Goal: Task Accomplishment & Management: Manage account settings

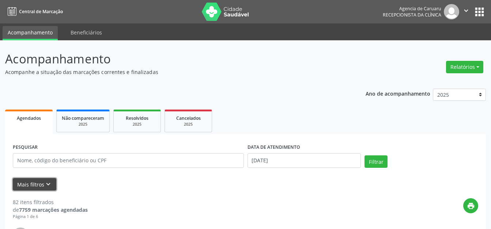
click at [40, 180] on button "Mais filtros keyboard_arrow_down" at bounding box center [35, 184] width 44 height 13
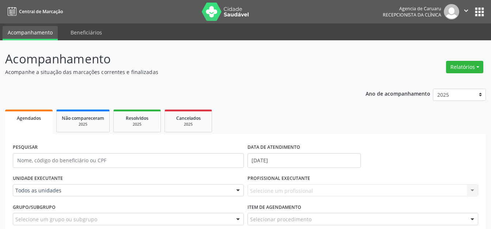
scroll to position [146, 0]
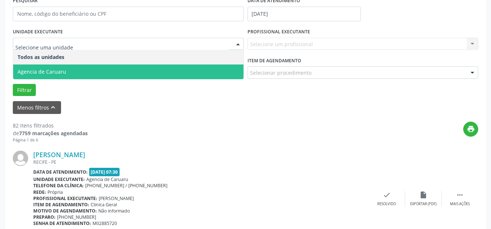
click at [102, 67] on span "Agencia de Caruaru" at bounding box center [128, 71] width 231 height 15
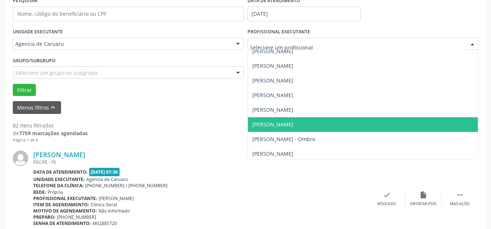
scroll to position [213, 0]
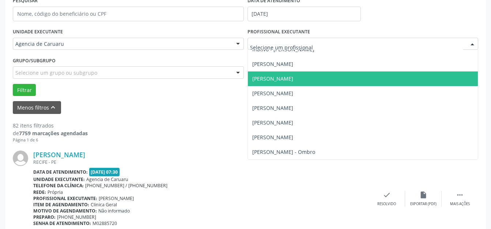
click at [284, 81] on span "[PERSON_NAME]" at bounding box center [273, 78] width 41 height 7
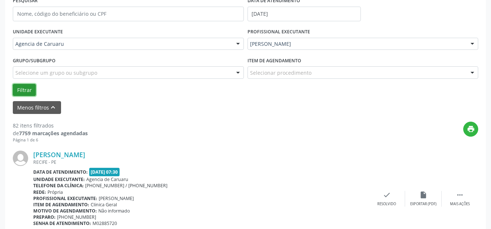
click at [24, 89] on button "Filtrar" at bounding box center [24, 90] width 23 height 12
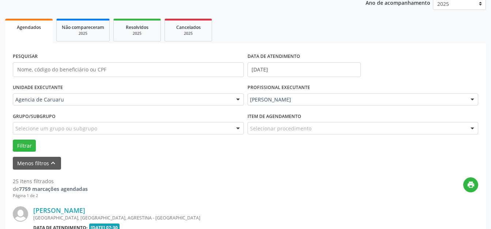
scroll to position [146, 0]
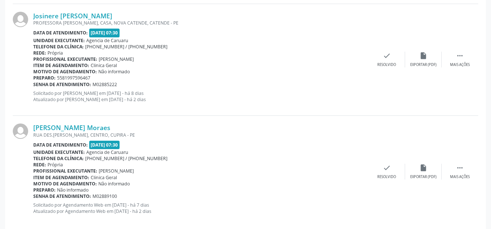
scroll to position [1769, 0]
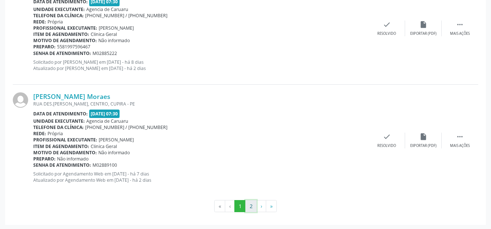
click at [251, 206] on button "2" at bounding box center [251, 206] width 11 height 12
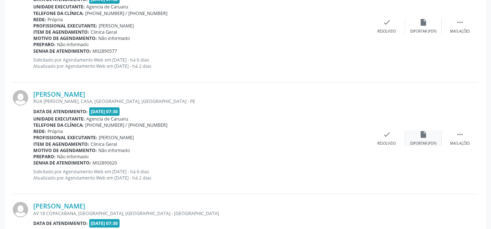
scroll to position [662, 0]
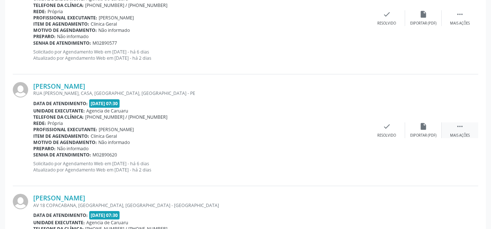
click at [457, 126] on icon "" at bounding box center [460, 126] width 8 height 8
click at [416, 128] on div "alarm_off Não compareceu" at bounding box center [423, 130] width 37 height 16
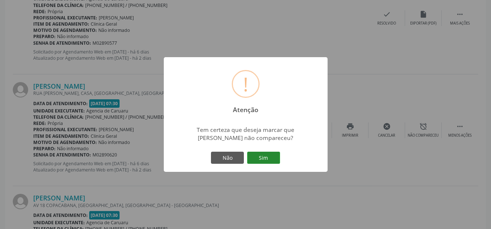
click at [259, 163] on button "Sim" at bounding box center [263, 158] width 33 height 12
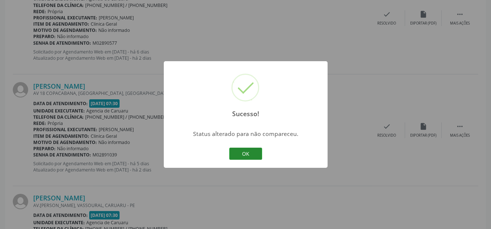
click at [254, 155] on button "OK" at bounding box center [245, 153] width 33 height 12
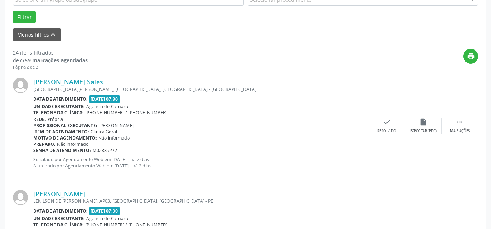
scroll to position [223, 0]
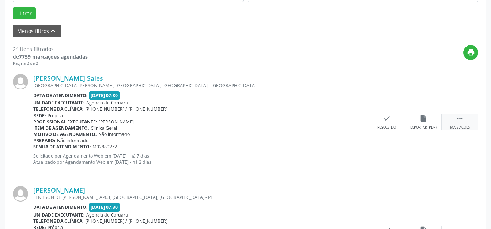
click at [459, 122] on div " Mais ações" at bounding box center [460, 122] width 37 height 16
click at [423, 126] on div "Não compareceu" at bounding box center [423, 127] width 31 height 5
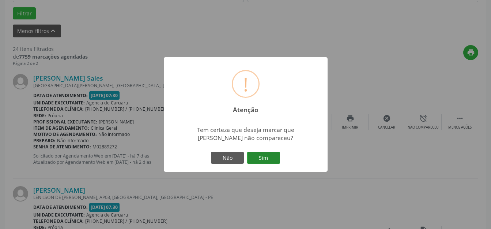
click at [268, 157] on button "Sim" at bounding box center [263, 158] width 33 height 12
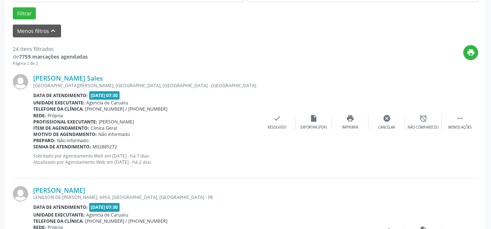
scroll to position [91, 0]
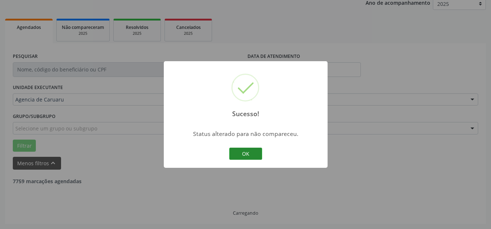
click at [239, 158] on button "OK" at bounding box center [245, 153] width 33 height 12
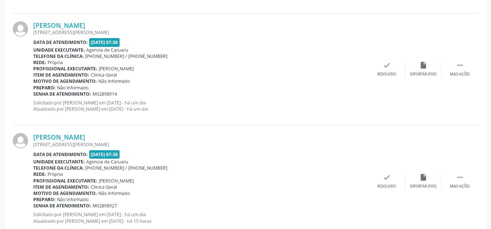
scroll to position [988, 0]
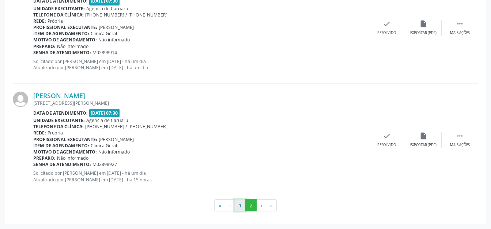
click at [238, 202] on button "1" at bounding box center [240, 205] width 11 height 12
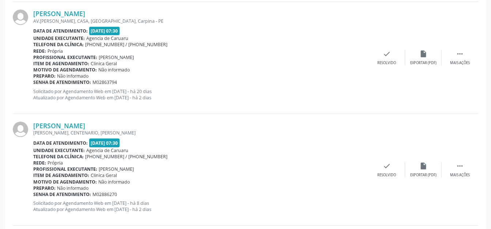
scroll to position [1403, 0]
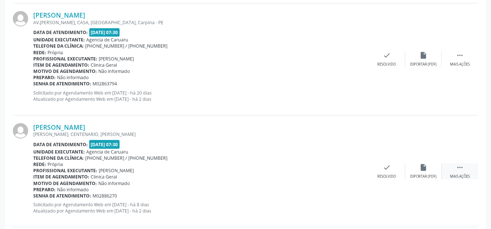
click at [454, 169] on div " Mais ações" at bounding box center [460, 171] width 37 height 16
click at [415, 166] on div "alarm_off Não compareceu" at bounding box center [423, 171] width 37 height 16
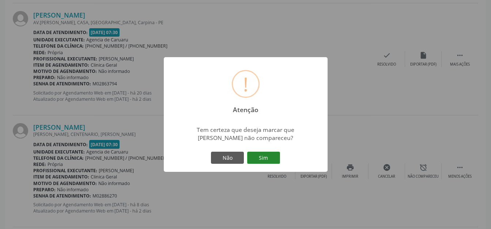
click at [270, 155] on button "Sim" at bounding box center [263, 158] width 33 height 12
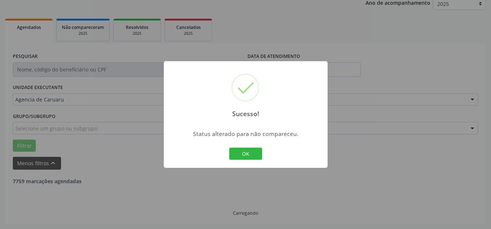
scroll to position [91, 0]
click at [245, 158] on button "OK" at bounding box center [245, 153] width 33 height 12
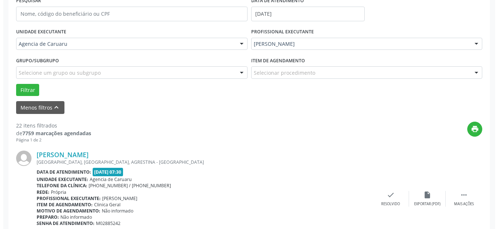
scroll to position [220, 0]
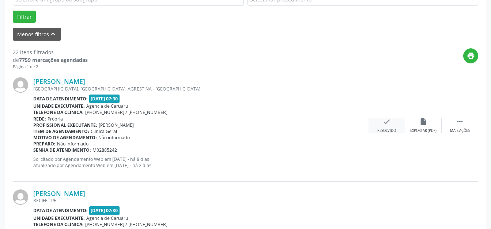
click at [386, 126] on div "check Resolvido" at bounding box center [387, 125] width 37 height 16
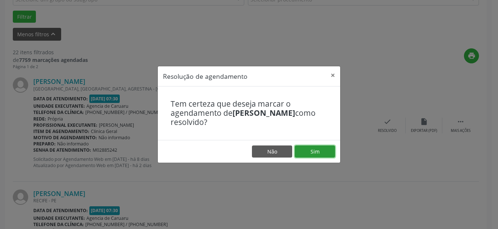
click at [323, 148] on button "Sim" at bounding box center [315, 151] width 40 height 12
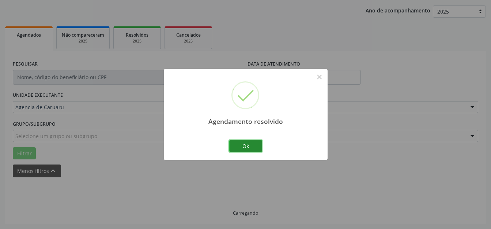
click at [238, 144] on button "Ok" at bounding box center [245, 146] width 33 height 12
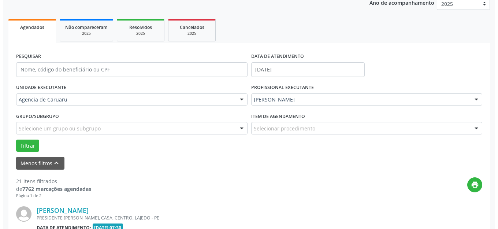
scroll to position [164, 0]
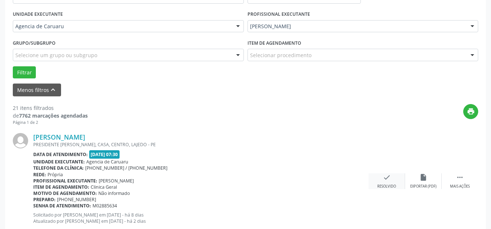
click at [393, 183] on div "check Resolvido" at bounding box center [387, 181] width 37 height 16
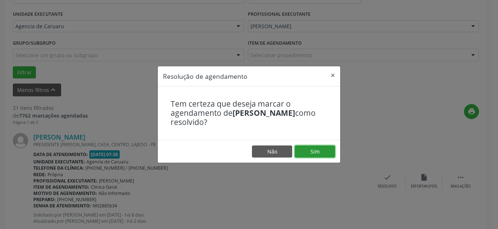
click at [321, 157] on button "Sim" at bounding box center [315, 151] width 40 height 12
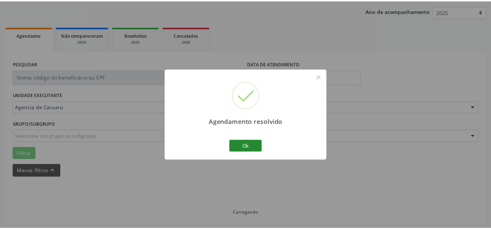
scroll to position [83, 0]
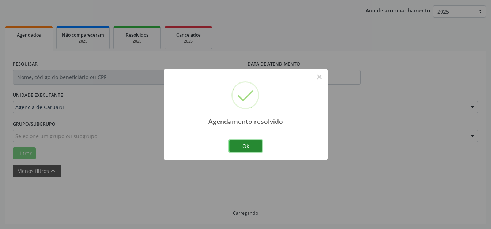
click at [242, 143] on button "Ok" at bounding box center [245, 146] width 33 height 12
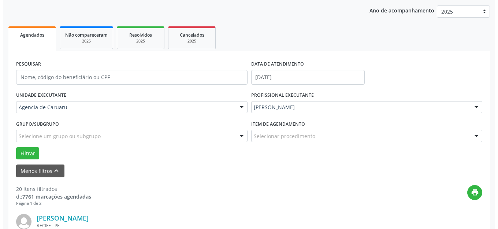
scroll to position [201, 0]
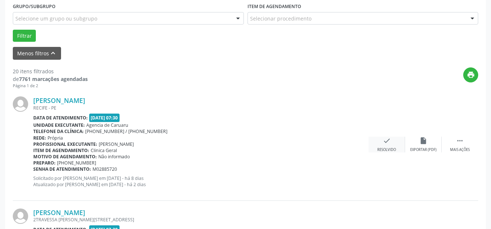
click at [379, 150] on div "Resolvido" at bounding box center [387, 149] width 19 height 5
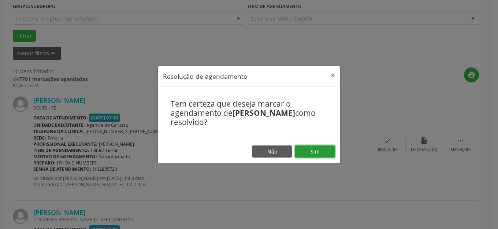
click at [311, 150] on button "Sim" at bounding box center [315, 151] width 40 height 12
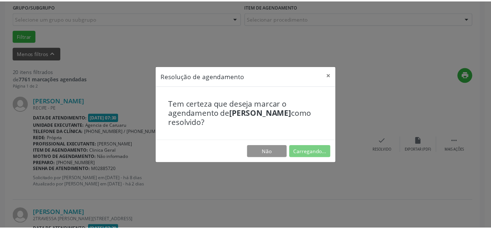
scroll to position [83, 0]
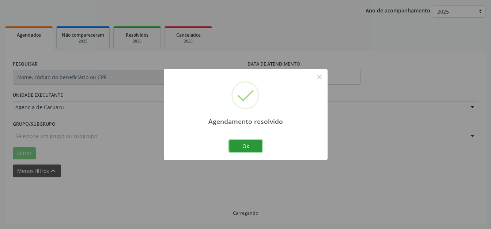
click at [248, 149] on button "Ok" at bounding box center [245, 146] width 33 height 12
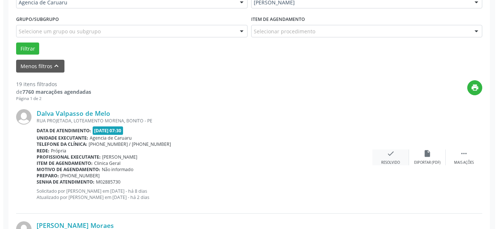
scroll to position [201, 0]
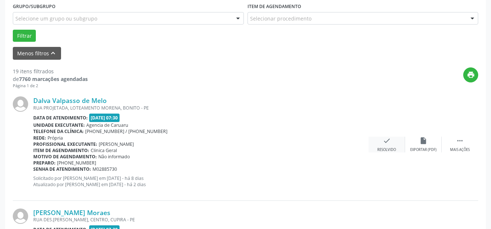
click at [383, 146] on div "check Resolvido" at bounding box center [387, 145] width 37 height 16
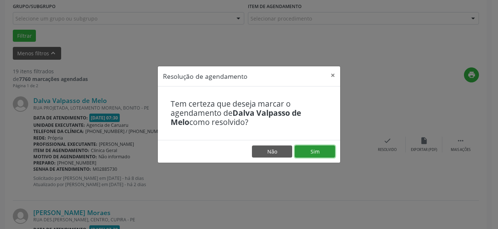
click at [300, 149] on button "Sim" at bounding box center [315, 151] width 40 height 12
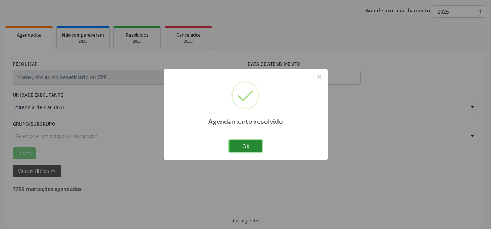
click at [235, 142] on button "Ok" at bounding box center [245, 146] width 33 height 12
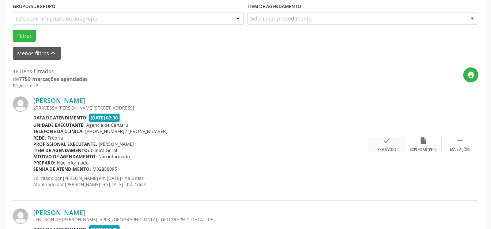
click at [380, 139] on div "check Resolvido" at bounding box center [387, 145] width 37 height 16
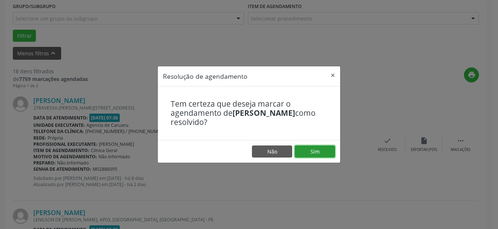
click at [319, 152] on button "Sim" at bounding box center [315, 151] width 40 height 12
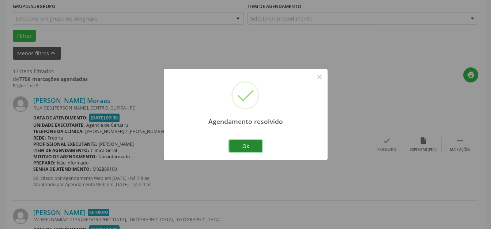
click at [248, 150] on button "Ok" at bounding box center [245, 146] width 33 height 12
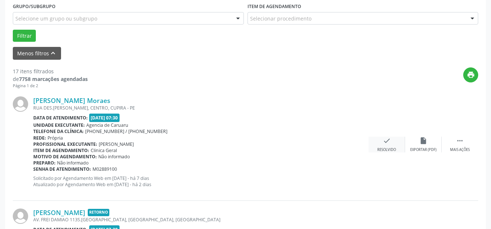
click at [395, 149] on div "Resolvido" at bounding box center [387, 149] width 19 height 5
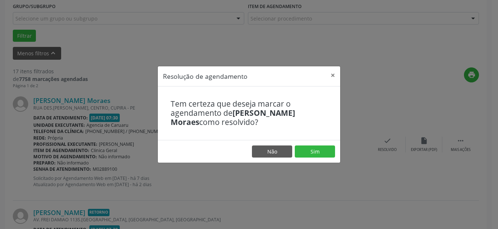
click at [323, 158] on footer "Não Sim" at bounding box center [249, 151] width 182 height 23
click at [313, 146] on button "Sim" at bounding box center [315, 151] width 40 height 12
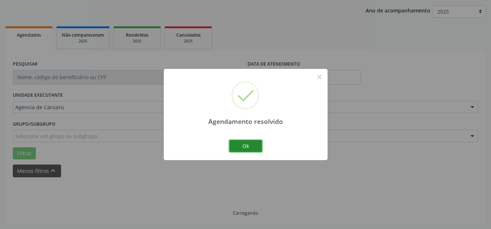
click at [243, 149] on button "Ok" at bounding box center [245, 146] width 33 height 12
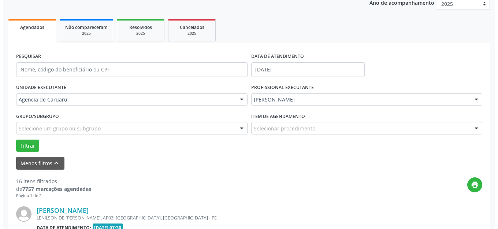
scroll to position [237, 0]
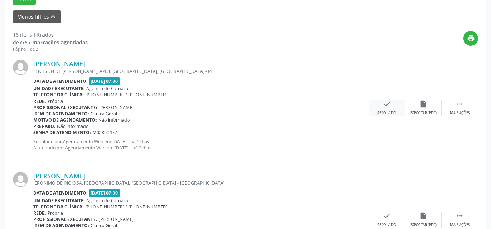
click at [389, 109] on div "check Resolvido" at bounding box center [387, 108] width 37 height 16
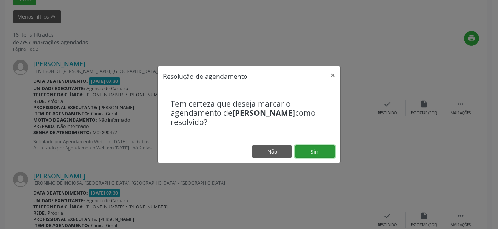
click at [318, 150] on button "Sim" at bounding box center [315, 151] width 40 height 12
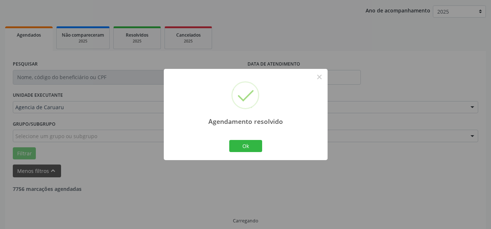
scroll to position [91, 0]
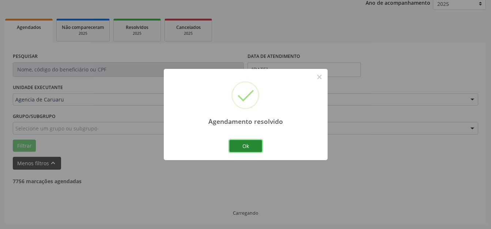
click at [249, 147] on button "Ok" at bounding box center [245, 146] width 33 height 12
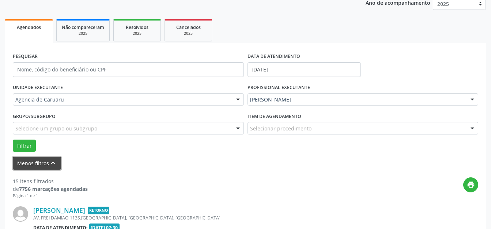
click at [46, 161] on button "Menos filtros keyboard_arrow_up" at bounding box center [37, 163] width 48 height 13
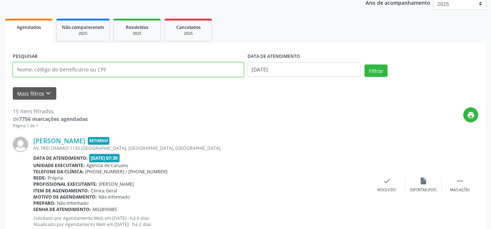
click at [149, 74] on input "text" at bounding box center [128, 69] width 231 height 15
type input "[PERSON_NAME] DA [PERSON_NAME]"
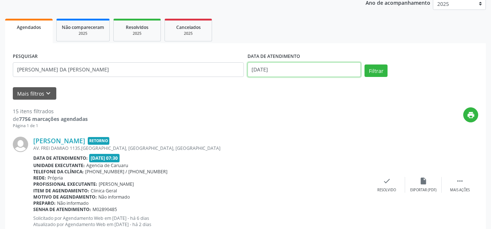
click at [295, 74] on body "Central de Marcação Agencia de [GEOGRAPHIC_DATA] Recepcionista da clínica  Con…" at bounding box center [245, 23] width 491 height 229
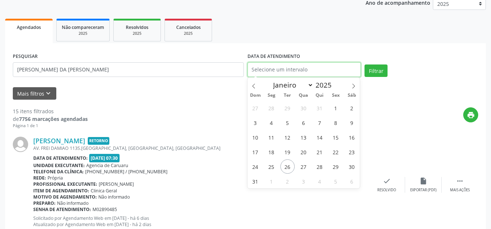
click at [305, 70] on input "text" at bounding box center [305, 69] width 114 height 15
click at [380, 69] on button "Filtrar" at bounding box center [376, 70] width 23 height 12
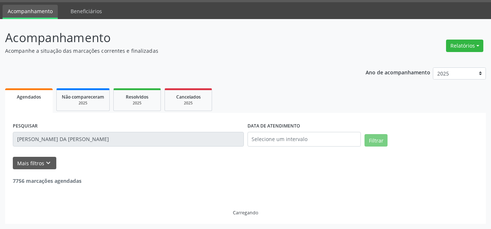
scroll to position [0, 0]
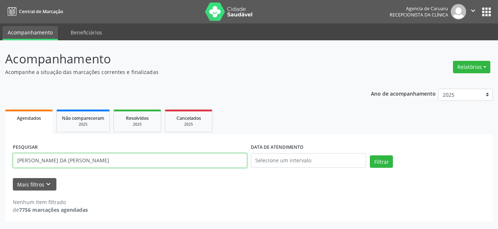
click at [113, 161] on input "[PERSON_NAME] DA [PERSON_NAME]" at bounding box center [130, 160] width 234 height 15
drag, startPoint x: 107, startPoint y: 164, endPoint x: 497, endPoint y: 11, distance: 419.4
click at [1, 141] on div "Acompanhamento Acompanhe a situação das marcações correntes e finalizadas Relat…" at bounding box center [249, 134] width 498 height 188
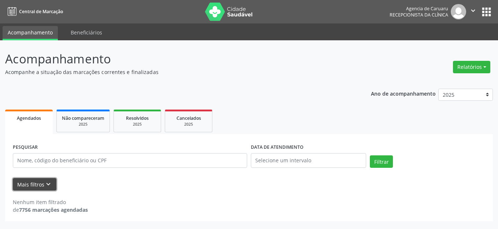
click at [43, 181] on button "Mais filtros keyboard_arrow_down" at bounding box center [35, 184] width 44 height 13
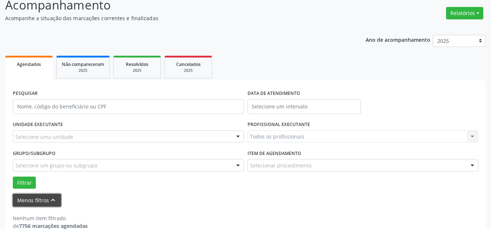
scroll to position [67, 0]
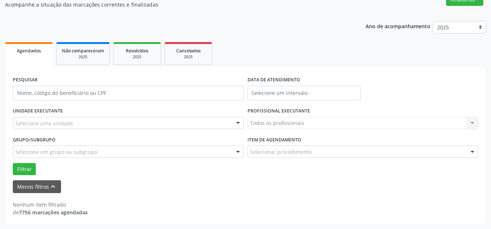
click at [98, 127] on div "Selecione uma unidade" at bounding box center [128, 123] width 231 height 12
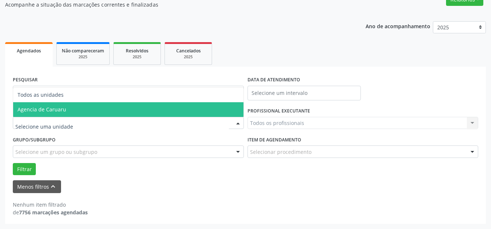
click at [121, 110] on span "Agencia de Caruaru" at bounding box center [128, 109] width 231 height 15
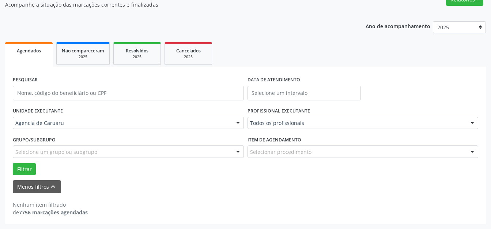
click at [303, 83] on div "DATA DE ATENDIMENTO" at bounding box center [305, 79] width 114 height 11
click at [304, 84] on div "DATA DE ATENDIMENTO" at bounding box center [305, 79] width 114 height 11
click at [301, 88] on input "text" at bounding box center [305, 93] width 114 height 15
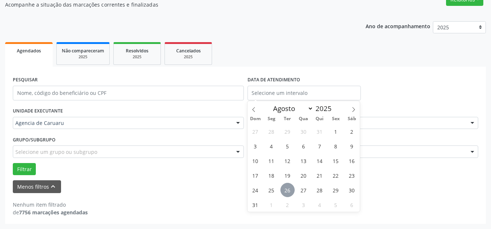
click at [293, 188] on span "26" at bounding box center [288, 190] width 14 height 14
type input "[DATE]"
click at [294, 188] on span "26" at bounding box center [288, 190] width 14 height 14
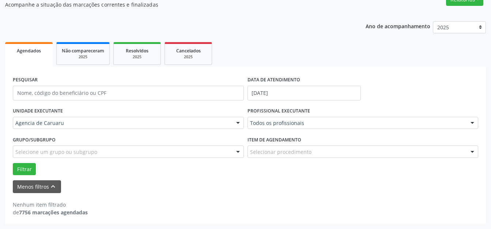
click at [316, 119] on div "Todos os profissionais" at bounding box center [363, 123] width 231 height 12
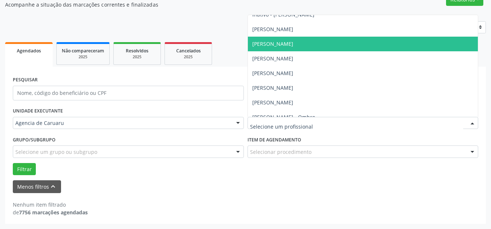
click at [316, 124] on input "text" at bounding box center [357, 126] width 214 height 15
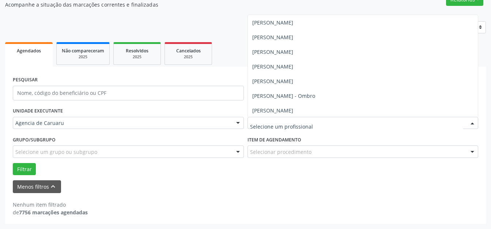
scroll to position [220, 0]
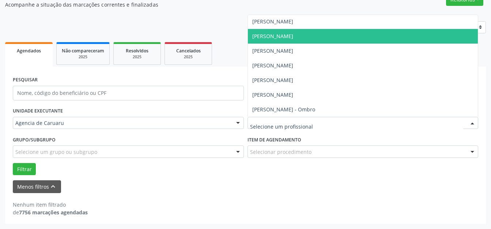
click at [290, 34] on span "[PERSON_NAME]" at bounding box center [273, 36] width 41 height 7
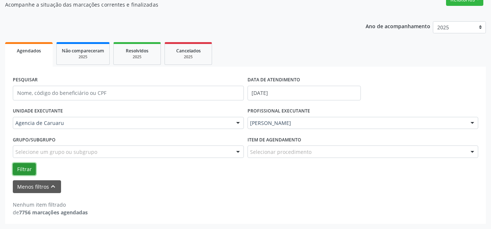
click at [25, 167] on button "Filtrar" at bounding box center [24, 169] width 23 height 12
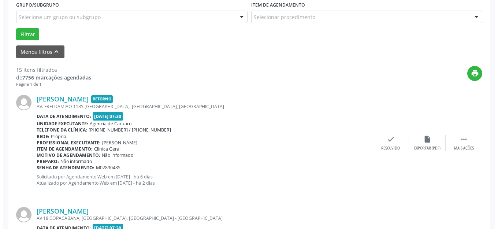
scroll to position [237, 0]
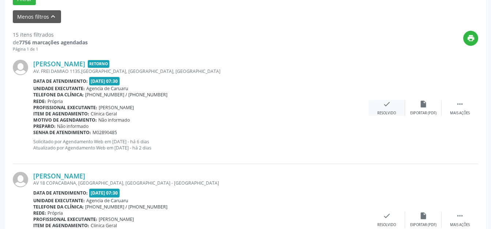
click at [385, 112] on div "Resolvido" at bounding box center [387, 113] width 19 height 5
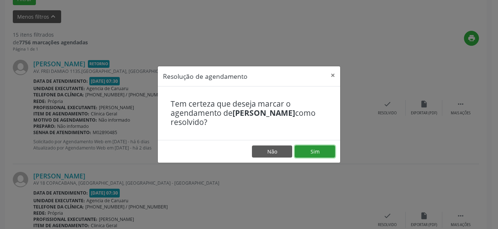
click at [325, 151] on button "Sim" at bounding box center [315, 151] width 40 height 12
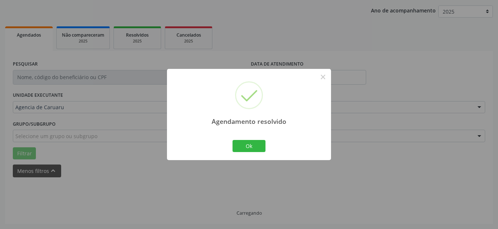
click at [235, 132] on div "Agendamento resolvido × Ok Cancel" at bounding box center [249, 114] width 164 height 91
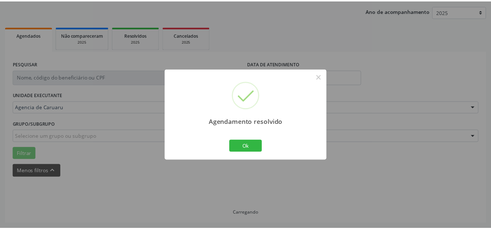
scroll to position [83, 0]
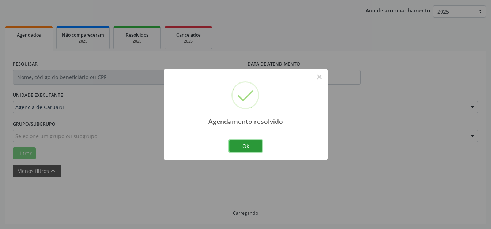
click at [242, 141] on button "Ok" at bounding box center [245, 146] width 33 height 12
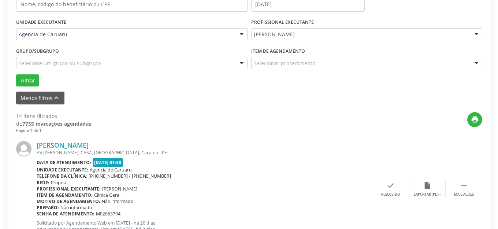
scroll to position [156, 0]
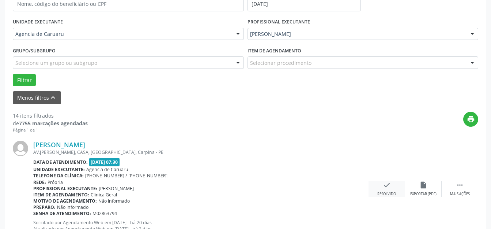
click at [381, 182] on div "check Resolvido" at bounding box center [387, 189] width 37 height 16
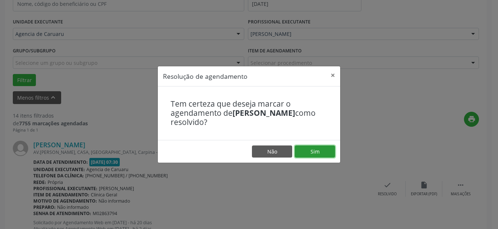
click at [324, 156] on button "Sim" at bounding box center [315, 151] width 40 height 12
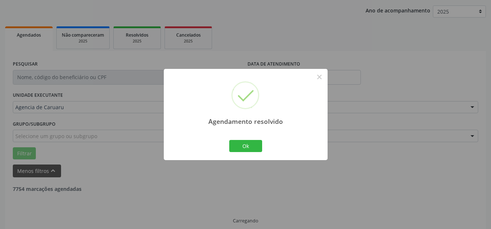
click at [273, 143] on div "Agendamento resolvido × Ok Cancel" at bounding box center [246, 114] width 164 height 91
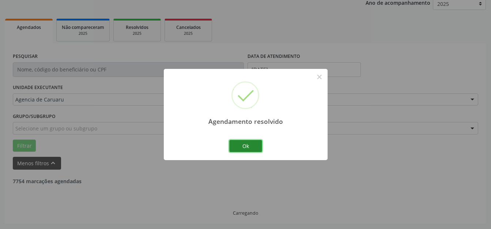
click at [251, 147] on button "Ok" at bounding box center [245, 146] width 33 height 12
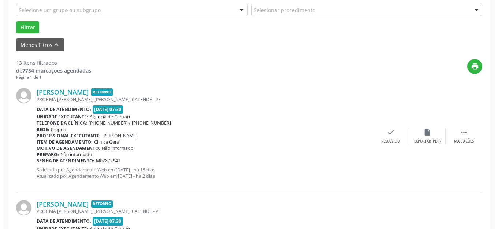
scroll to position [237, 0]
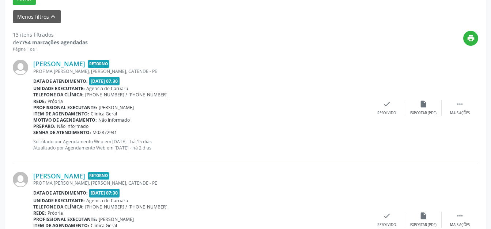
click at [379, 93] on div "[PERSON_NAME] Retorno PROF MA [PERSON_NAME], [PERSON_NAME], CATENDE - PE Data d…" at bounding box center [246, 108] width 466 height 112
click at [388, 107] on icon "check" at bounding box center [387, 104] width 8 height 8
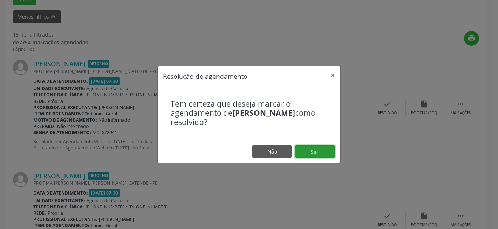
click at [323, 147] on button "Sim" at bounding box center [315, 151] width 40 height 12
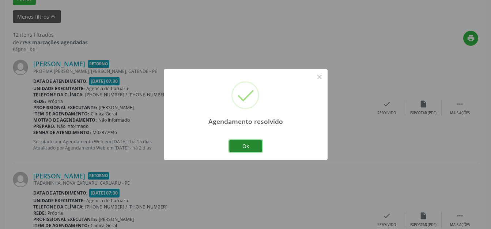
click at [247, 141] on button "Ok" at bounding box center [245, 146] width 33 height 12
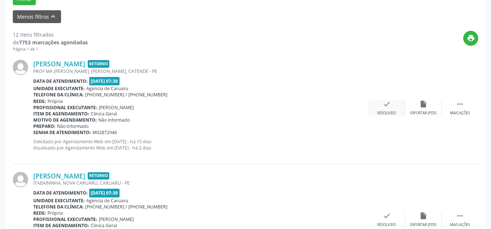
click at [393, 111] on div "Resolvido" at bounding box center [387, 113] width 19 height 5
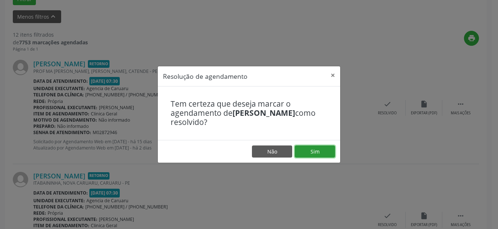
click at [315, 154] on button "Sim" at bounding box center [315, 151] width 40 height 12
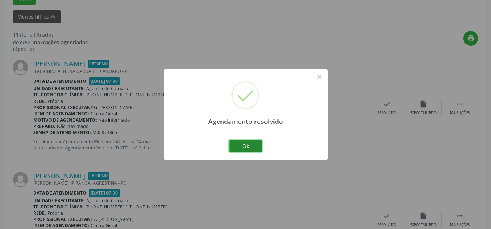
click at [241, 149] on button "Ok" at bounding box center [245, 146] width 33 height 12
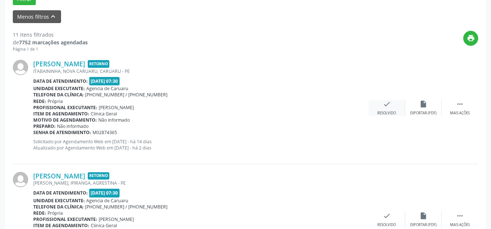
click at [395, 106] on div "check Resolvido" at bounding box center [387, 108] width 37 height 16
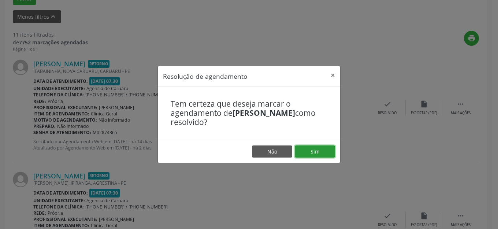
click at [318, 147] on button "Sim" at bounding box center [315, 151] width 40 height 12
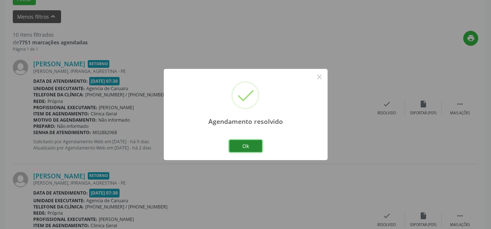
click at [235, 142] on button "Ok" at bounding box center [245, 146] width 33 height 12
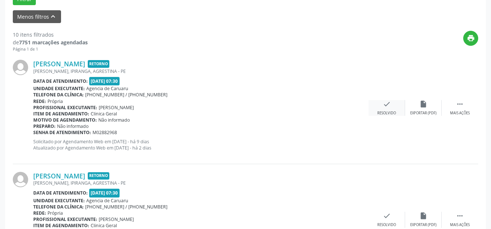
click at [389, 106] on icon "check" at bounding box center [387, 104] width 8 height 8
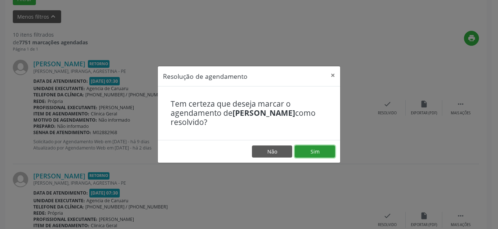
click at [307, 146] on button "Sim" at bounding box center [315, 151] width 40 height 12
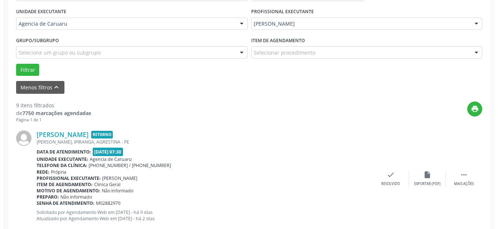
scroll to position [201, 0]
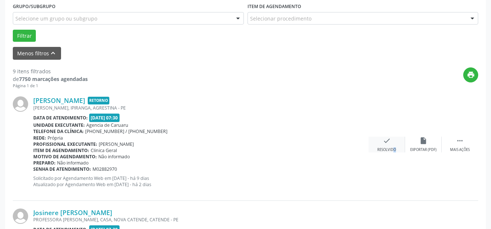
click at [390, 150] on div "Resolvido" at bounding box center [387, 149] width 19 height 5
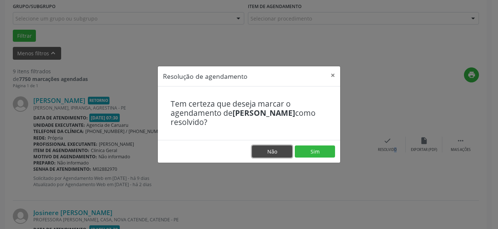
click at [290, 152] on button "Não" at bounding box center [272, 151] width 40 height 12
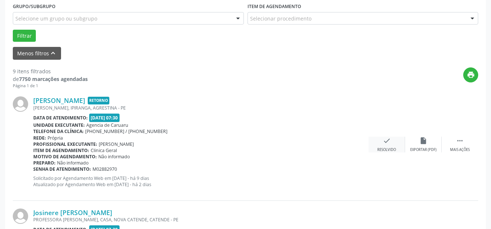
click at [379, 140] on div "check Resolvido" at bounding box center [387, 145] width 37 height 16
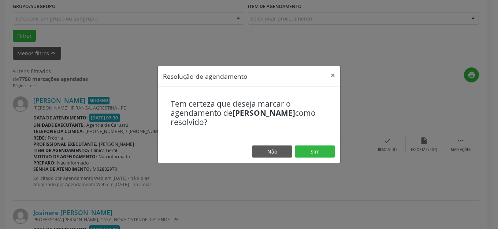
click at [336, 147] on footer "Não Sim" at bounding box center [249, 151] width 182 height 23
click at [323, 149] on button "Sim" at bounding box center [315, 151] width 40 height 12
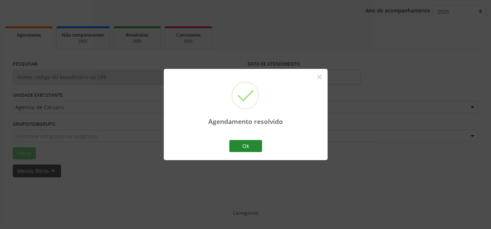
scroll to position [91, 0]
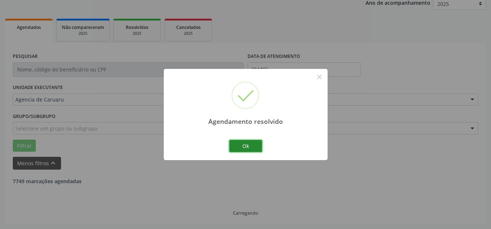
click at [252, 147] on button "Ok" at bounding box center [245, 146] width 33 height 12
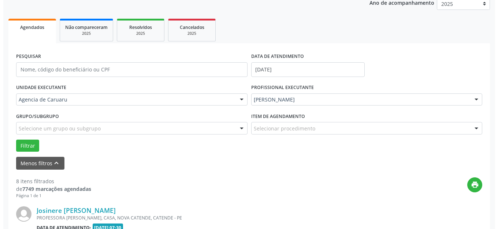
scroll to position [201, 0]
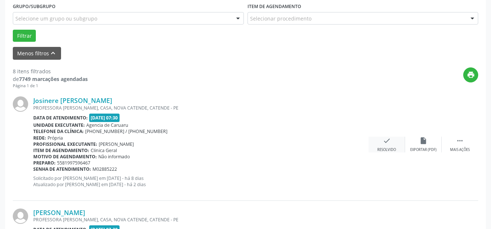
click at [391, 146] on div "check Resolvido" at bounding box center [387, 145] width 37 height 16
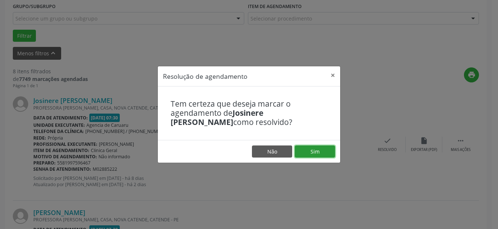
click at [329, 151] on button "Sim" at bounding box center [315, 151] width 40 height 12
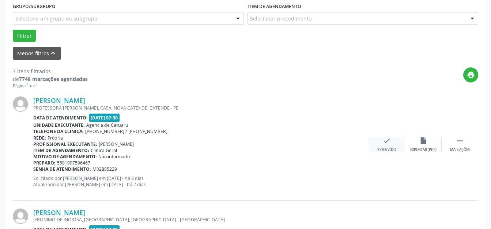
click at [392, 139] on div "check Resolvido" at bounding box center [387, 145] width 37 height 16
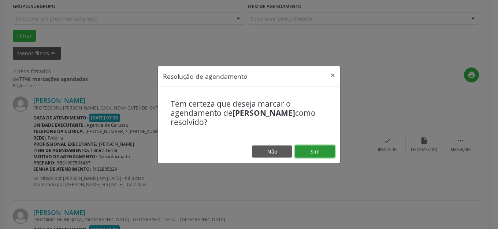
click at [322, 145] on button "Sim" at bounding box center [315, 151] width 40 height 12
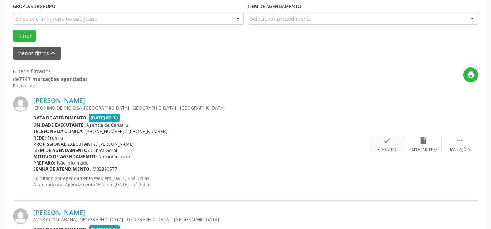
click at [397, 143] on div "check Resolvido" at bounding box center [387, 145] width 37 height 16
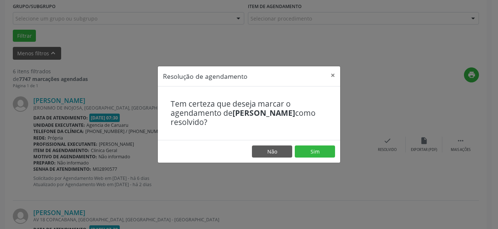
click at [326, 149] on footer "Não Sim" at bounding box center [249, 151] width 182 height 23
click at [288, 158] on button "Não" at bounding box center [272, 151] width 40 height 12
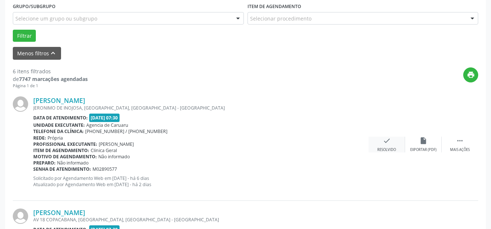
click at [385, 147] on div "Resolvido" at bounding box center [387, 149] width 19 height 5
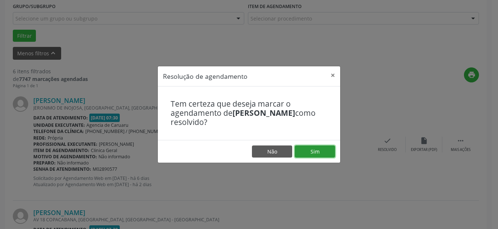
click at [318, 158] on button "Sim" at bounding box center [315, 151] width 40 height 12
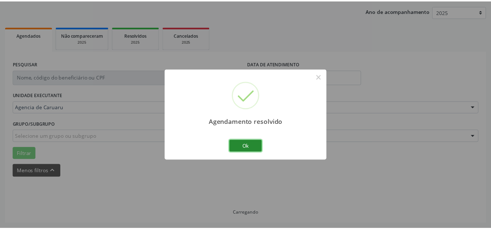
scroll to position [91, 0]
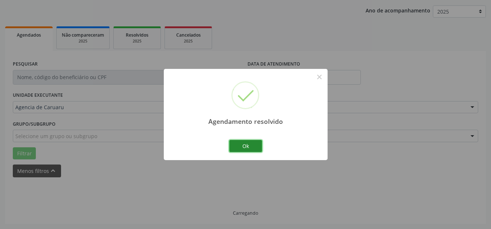
click at [242, 150] on button "Ok" at bounding box center [245, 146] width 33 height 12
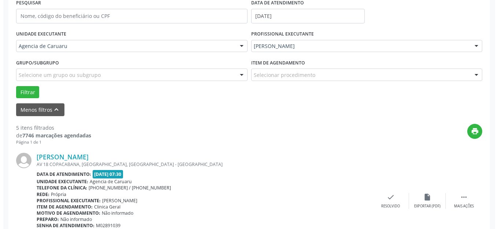
scroll to position [237, 0]
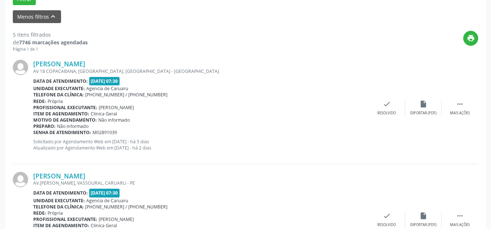
click at [389, 116] on div "[PERSON_NAME] AV 18 COPACABANA, [GEOGRAPHIC_DATA], [GEOGRAPHIC_DATA] Data de at…" at bounding box center [246, 108] width 466 height 112
click at [379, 112] on div "Resolvido" at bounding box center [387, 113] width 19 height 5
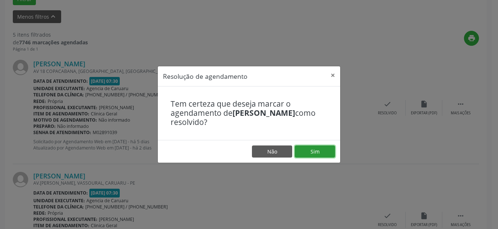
click at [304, 150] on button "Sim" at bounding box center [315, 151] width 40 height 12
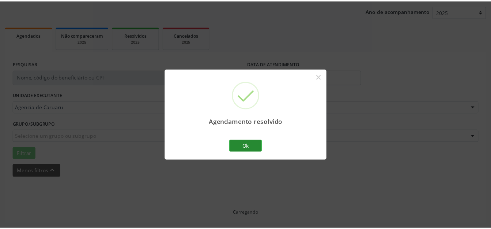
scroll to position [83, 0]
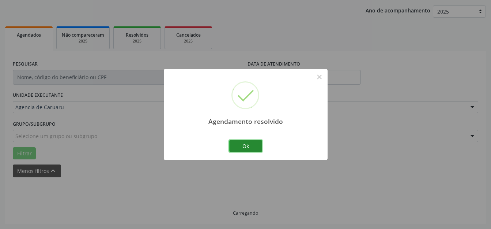
click at [258, 148] on button "Ok" at bounding box center [245, 146] width 33 height 12
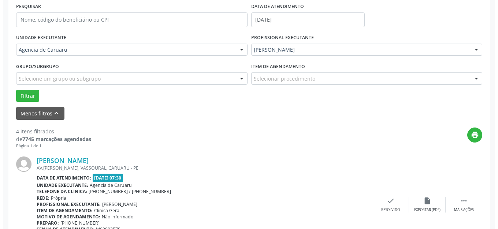
scroll to position [164, 0]
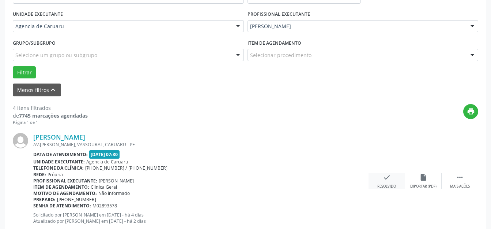
click at [382, 179] on div "check Resolvido" at bounding box center [387, 181] width 37 height 16
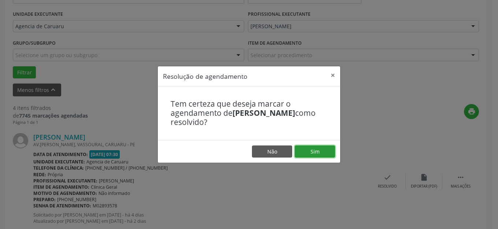
click at [321, 155] on button "Sim" at bounding box center [315, 151] width 40 height 12
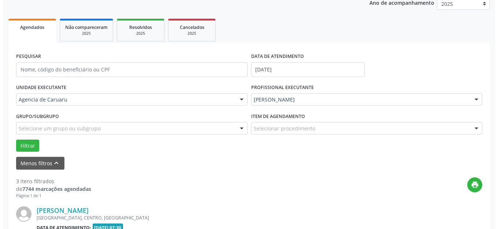
scroll to position [237, 0]
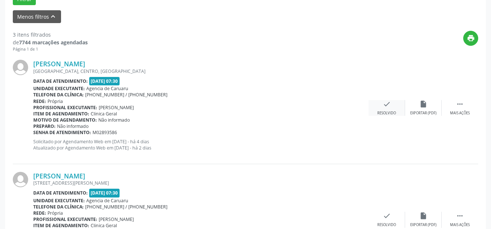
click at [393, 113] on div "Resolvido" at bounding box center [387, 113] width 19 height 5
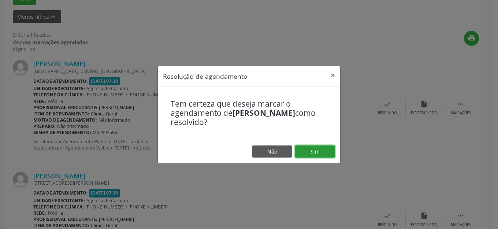
click at [310, 155] on button "Sim" at bounding box center [315, 151] width 40 height 12
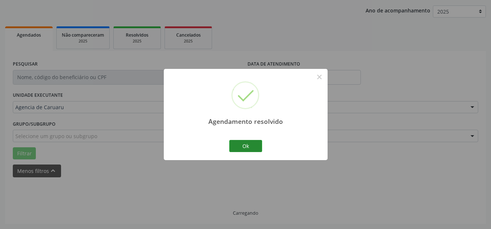
click at [269, 152] on div "Agendamento resolvido × Ok Cancel" at bounding box center [246, 114] width 164 height 91
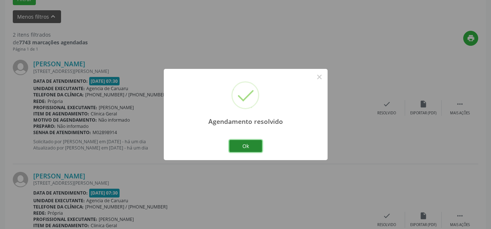
click at [252, 149] on button "Ok" at bounding box center [245, 146] width 33 height 12
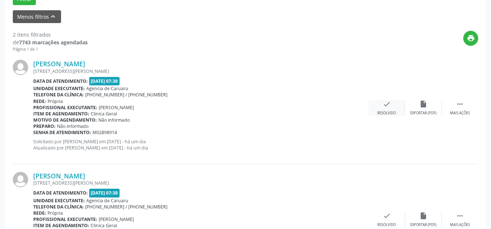
click at [400, 113] on div "check Resolvido" at bounding box center [387, 108] width 37 height 16
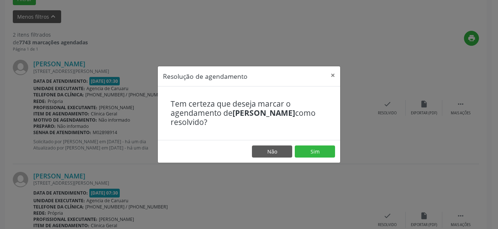
click at [311, 144] on footer "Não Sim" at bounding box center [249, 151] width 182 height 23
click at [307, 146] on button "Sim" at bounding box center [315, 151] width 40 height 12
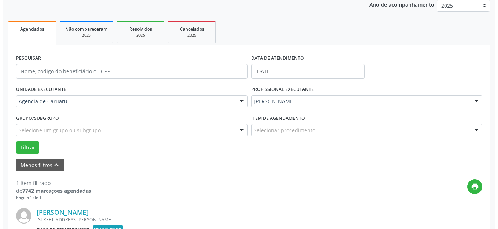
scroll to position [185, 0]
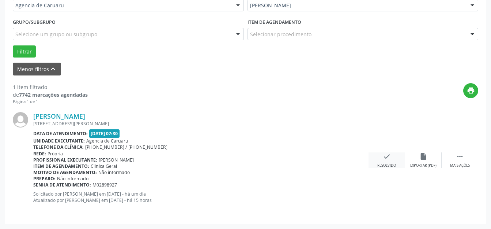
click at [380, 154] on div "check Resolvido" at bounding box center [387, 160] width 37 height 16
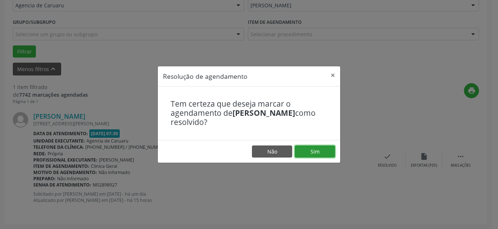
click at [314, 153] on button "Sim" at bounding box center [315, 151] width 40 height 12
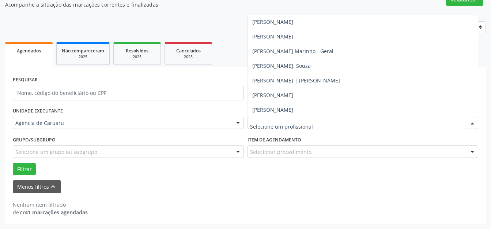
scroll to position [440, 0]
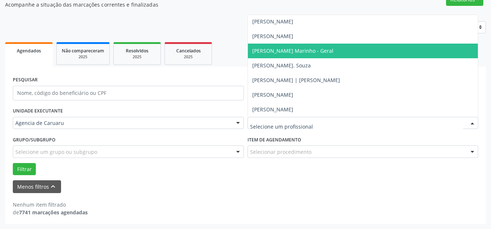
click at [287, 56] on span "[PERSON_NAME] Marinho - Geral" at bounding box center [363, 51] width 231 height 15
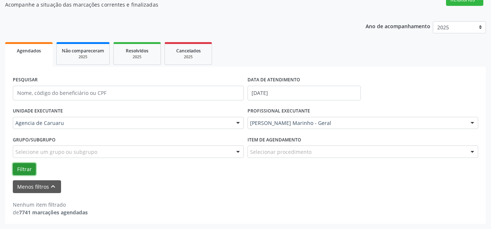
click at [23, 169] on button "Filtrar" at bounding box center [24, 169] width 23 height 12
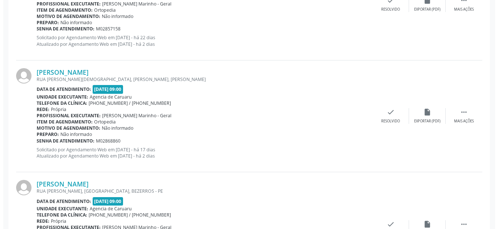
scroll to position [1129, 0]
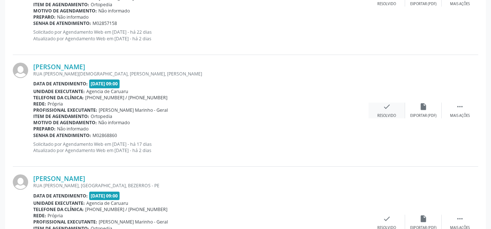
click at [382, 105] on div "check Resolvido" at bounding box center [387, 110] width 37 height 16
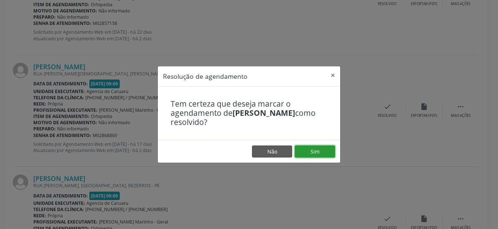
click at [310, 149] on button "Sim" at bounding box center [315, 151] width 40 height 12
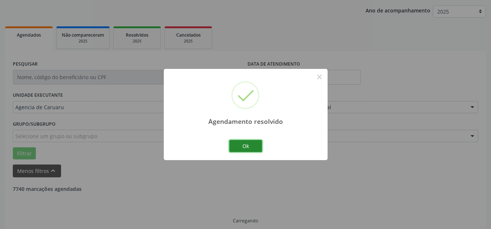
scroll to position [91, 0]
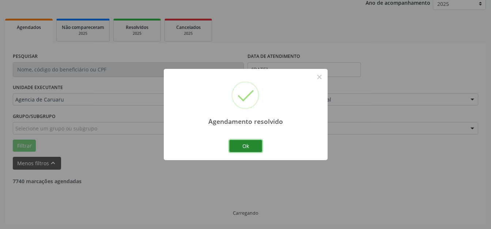
click at [254, 146] on button "Ok" at bounding box center [245, 146] width 33 height 12
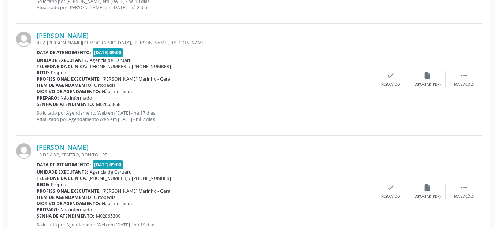
scroll to position [384, 0]
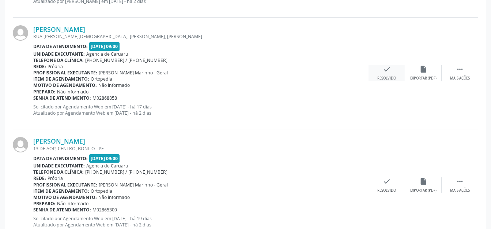
click at [374, 79] on div "check Resolvido" at bounding box center [387, 73] width 37 height 16
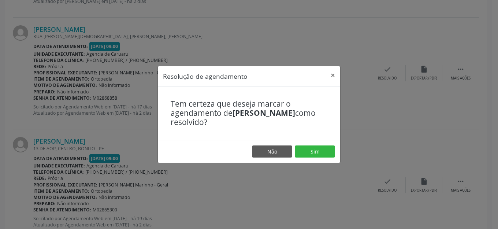
click at [319, 142] on footer "Não Sim" at bounding box center [249, 151] width 182 height 23
click at [321, 148] on button "Sim" at bounding box center [315, 151] width 40 height 12
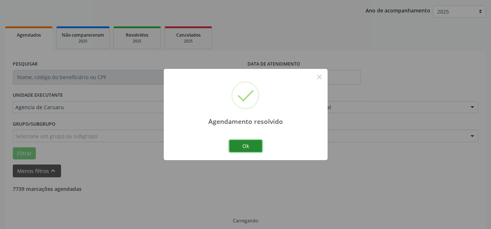
scroll to position [91, 0]
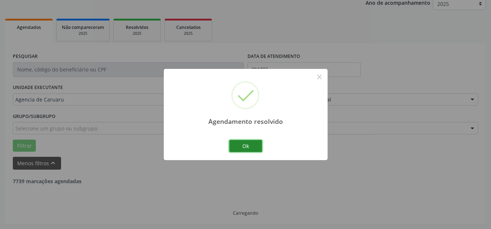
click at [239, 145] on button "Ok" at bounding box center [245, 146] width 33 height 12
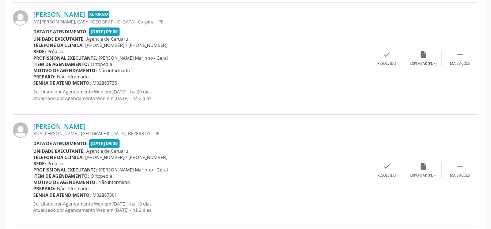
scroll to position [1769, 0]
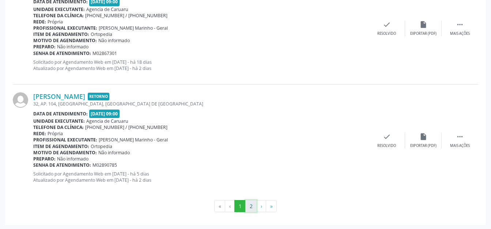
click at [250, 202] on button "2" at bounding box center [251, 206] width 11 height 12
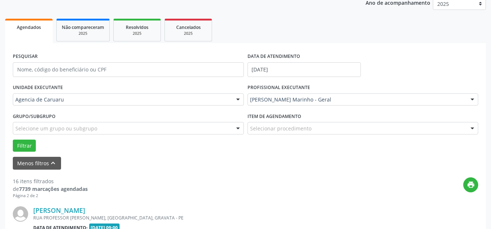
scroll to position [206, 0]
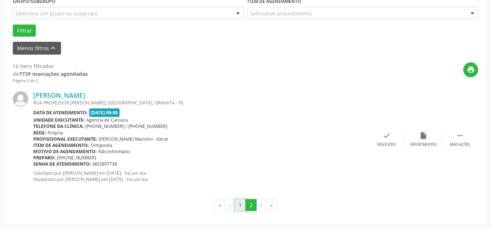
click at [242, 202] on button "1" at bounding box center [240, 205] width 11 height 12
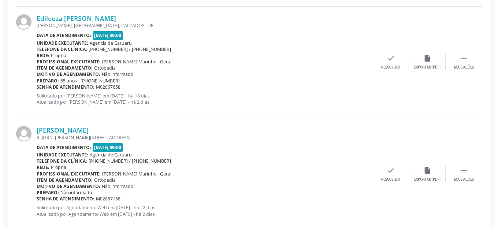
scroll to position [1047, 0]
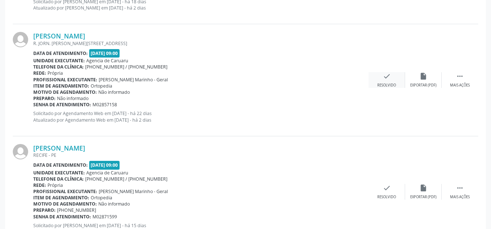
click at [391, 83] on div "Resolvido" at bounding box center [387, 85] width 19 height 5
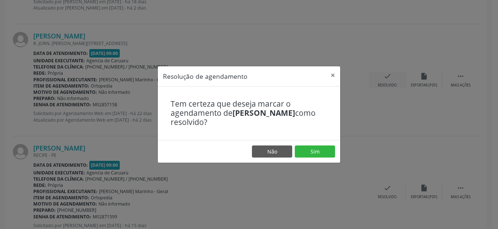
click at [304, 147] on button "Sim" at bounding box center [315, 151] width 40 height 12
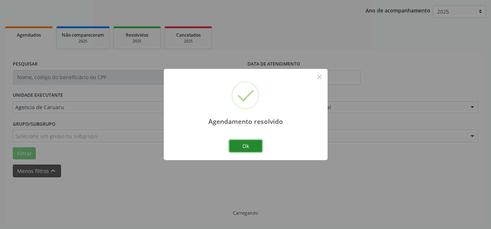
click at [254, 147] on button "Ok" at bounding box center [245, 146] width 33 height 12
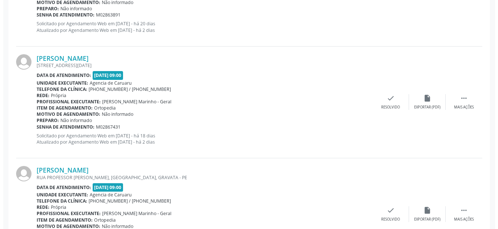
scroll to position [1748, 0]
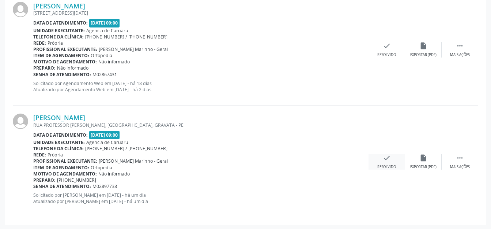
click at [380, 168] on div "Resolvido" at bounding box center [387, 166] width 19 height 5
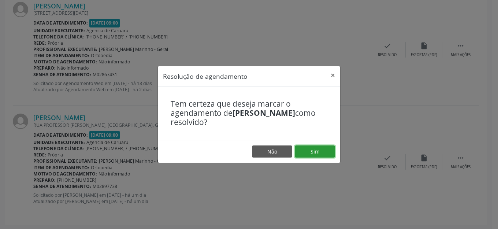
click at [315, 152] on button "Sim" at bounding box center [315, 151] width 40 height 12
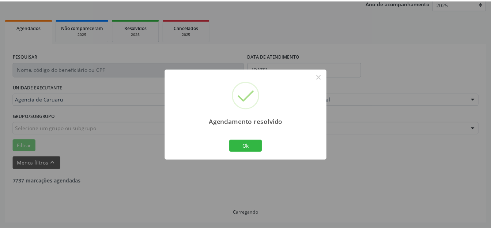
scroll to position [91, 0]
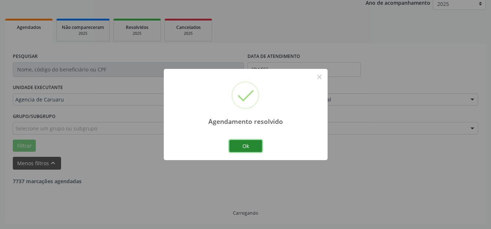
click at [250, 143] on button "Ok" at bounding box center [245, 146] width 33 height 12
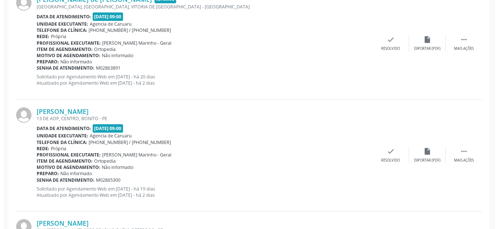
scroll to position [567, 0]
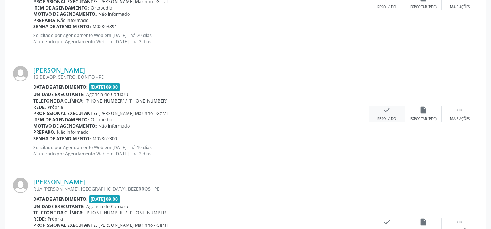
click at [393, 112] on div "check Resolvido" at bounding box center [387, 114] width 37 height 16
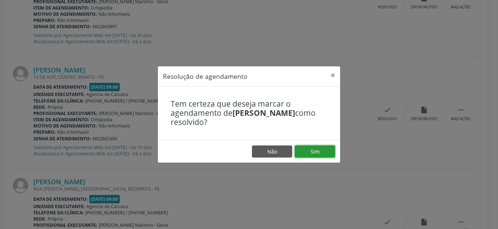
click at [317, 154] on button "Sim" at bounding box center [315, 151] width 40 height 12
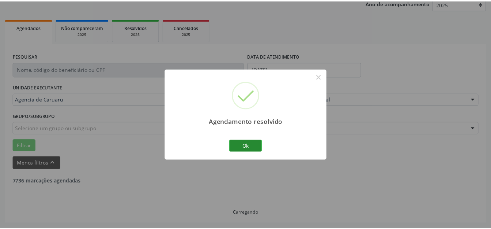
scroll to position [91, 0]
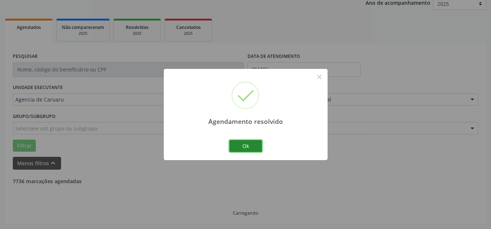
click at [255, 142] on button "Ok" at bounding box center [245, 146] width 33 height 12
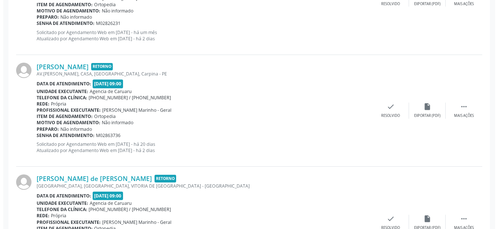
scroll to position [347, 0]
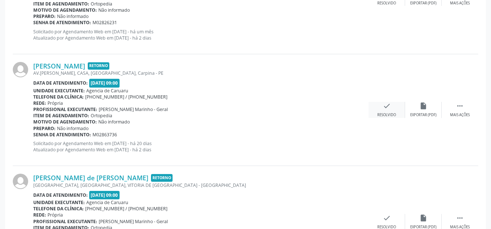
click at [398, 110] on div "check Resolvido" at bounding box center [387, 110] width 37 height 16
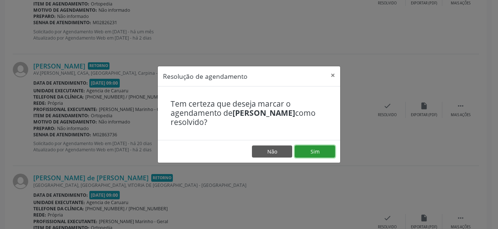
click at [319, 145] on button "Sim" at bounding box center [315, 151] width 40 height 12
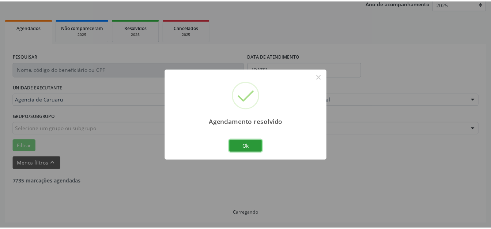
scroll to position [91, 0]
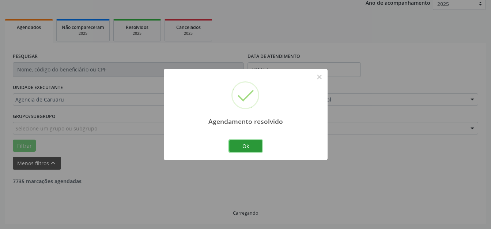
click at [259, 149] on button "Ok" at bounding box center [245, 146] width 33 height 12
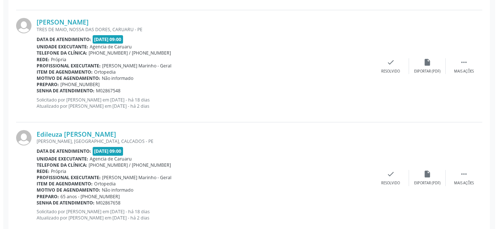
scroll to position [896, 0]
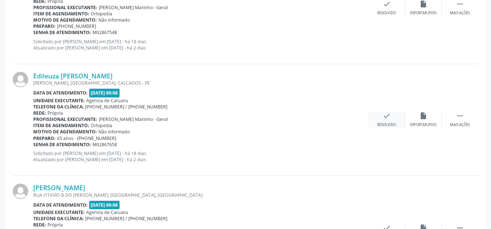
click at [385, 120] on div "check Resolvido" at bounding box center [387, 120] width 37 height 16
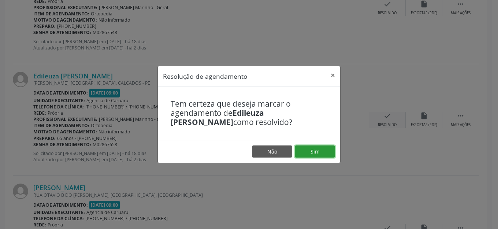
click at [310, 148] on button "Sim" at bounding box center [315, 151] width 40 height 12
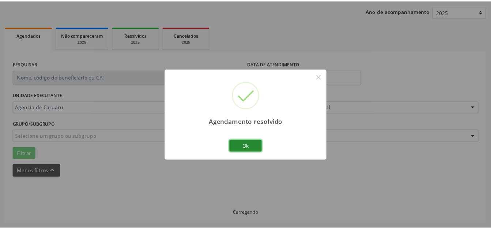
scroll to position [91, 0]
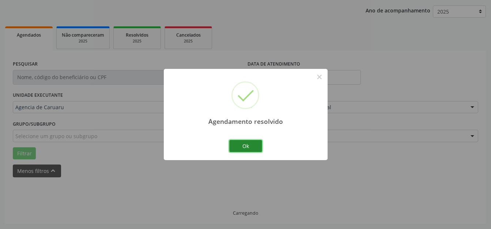
click at [256, 151] on button "Ok" at bounding box center [245, 146] width 33 height 12
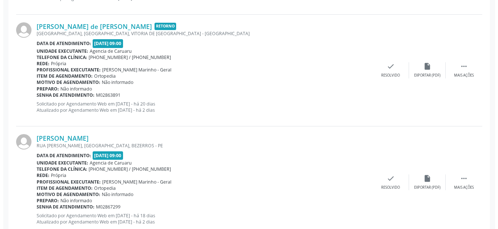
scroll to position [314, 0]
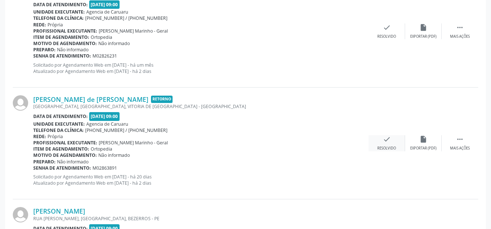
click at [395, 146] on div "Resolvido" at bounding box center [387, 148] width 19 height 5
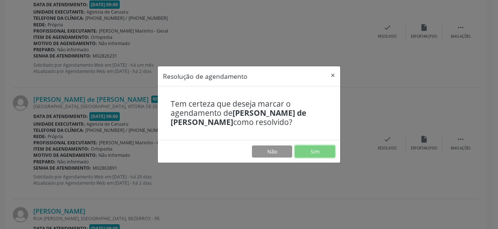
click at [322, 148] on button "Sim" at bounding box center [315, 151] width 40 height 12
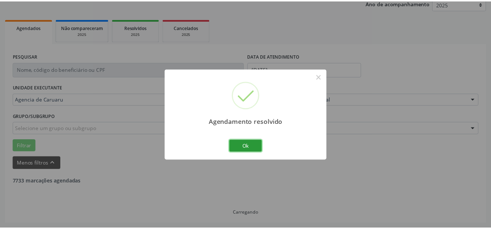
scroll to position [91, 0]
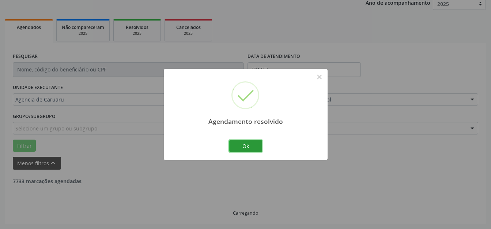
click at [259, 146] on button "Ok" at bounding box center [245, 146] width 33 height 12
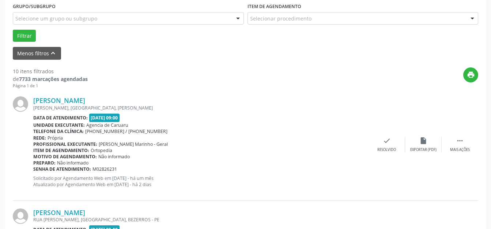
scroll to position [237, 0]
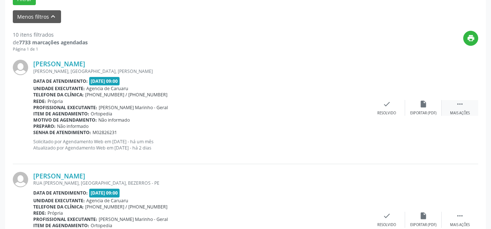
click at [463, 109] on div " Mais ações" at bounding box center [460, 108] width 37 height 16
click at [427, 107] on icon "alarm_off" at bounding box center [424, 104] width 8 height 8
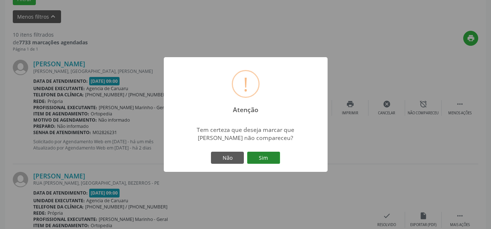
click at [270, 153] on button "Sim" at bounding box center [263, 158] width 33 height 12
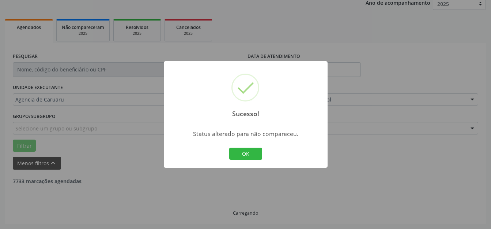
scroll to position [91, 0]
click at [235, 149] on button "OK" at bounding box center [245, 153] width 33 height 12
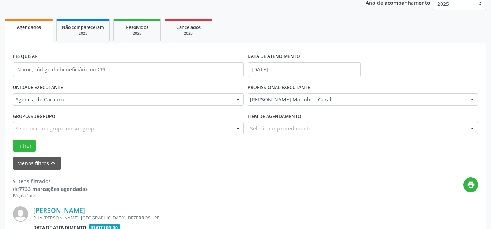
scroll to position [237, 0]
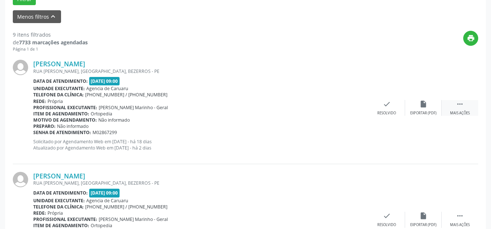
click at [456, 106] on div " Mais ações" at bounding box center [460, 108] width 37 height 16
click at [433, 111] on div "Não compareceu" at bounding box center [423, 113] width 31 height 5
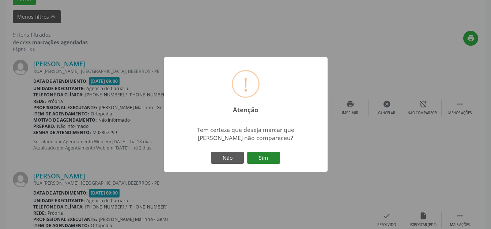
click at [278, 159] on button "Sim" at bounding box center [263, 158] width 33 height 12
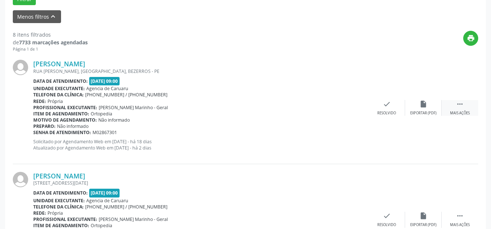
click at [450, 103] on div " Mais ações" at bounding box center [460, 108] width 37 height 16
click at [438, 105] on div "alarm_off Não compareceu" at bounding box center [423, 108] width 37 height 16
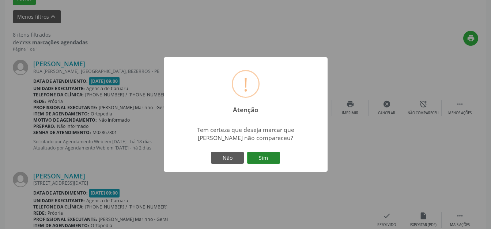
click at [278, 161] on button "Sim" at bounding box center [263, 158] width 33 height 12
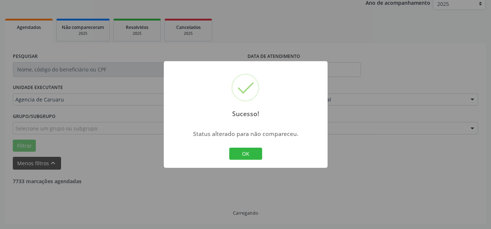
scroll to position [91, 0]
click at [221, 164] on div "Sucesso! × Status alterado para não compareceu. OK Cancel" at bounding box center [246, 114] width 164 height 107
click at [239, 154] on button "OK" at bounding box center [245, 153] width 33 height 12
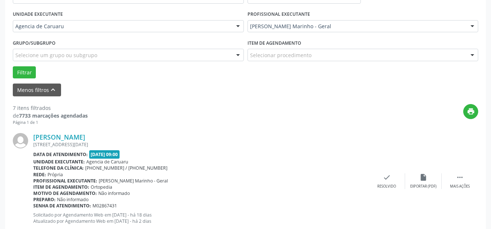
scroll to position [201, 0]
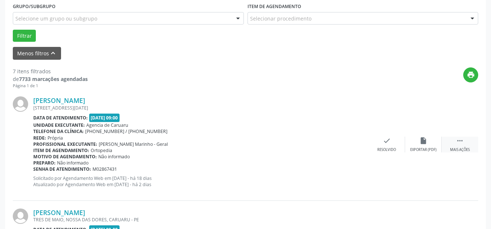
click at [460, 141] on icon "" at bounding box center [460, 141] width 8 height 8
click at [427, 145] on div "alarm_off Não compareceu" at bounding box center [423, 145] width 37 height 16
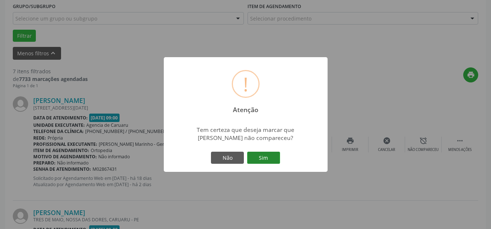
click at [265, 164] on button "Sim" at bounding box center [263, 158] width 33 height 12
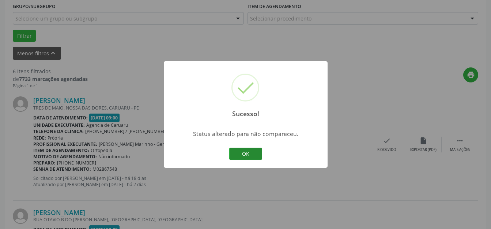
click at [257, 158] on button "OK" at bounding box center [245, 153] width 33 height 12
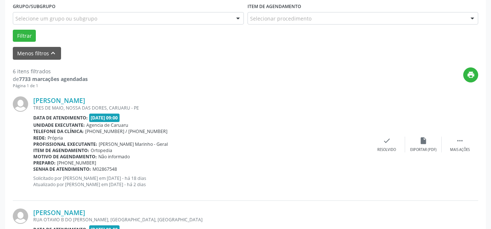
click at [456, 144] on icon "" at bounding box center [460, 141] width 8 height 8
click at [416, 139] on div "alarm_off Não compareceu" at bounding box center [423, 145] width 37 height 16
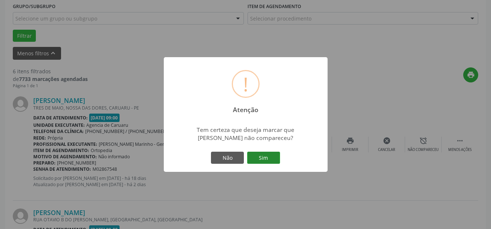
click at [268, 155] on button "Sim" at bounding box center [263, 158] width 33 height 12
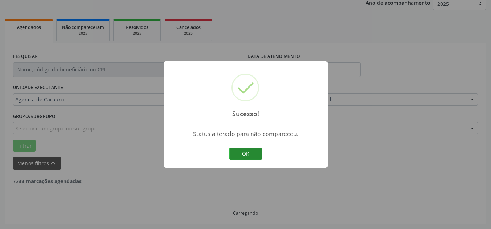
scroll to position [91, 0]
click at [250, 157] on button "OK" at bounding box center [245, 153] width 33 height 12
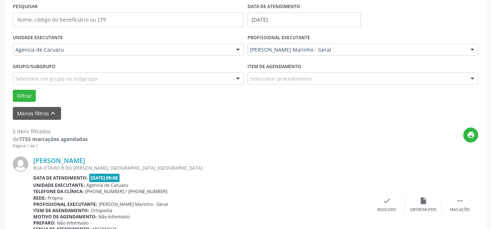
scroll to position [164, 0]
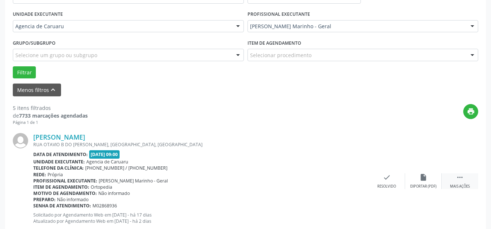
click at [461, 178] on icon "" at bounding box center [460, 177] width 8 height 8
click at [432, 172] on div "[PERSON_NAME] [GEOGRAPHIC_DATA][PERSON_NAME], [GEOGRAPHIC_DATA], [GEOGRAPHIC_DA…" at bounding box center [246, 181] width 466 height 112
click at [426, 173] on icon "alarm_off" at bounding box center [424, 177] width 8 height 8
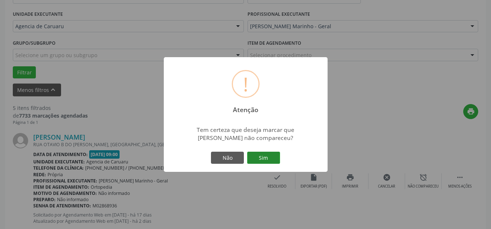
click at [268, 152] on button "Sim" at bounding box center [263, 158] width 33 height 12
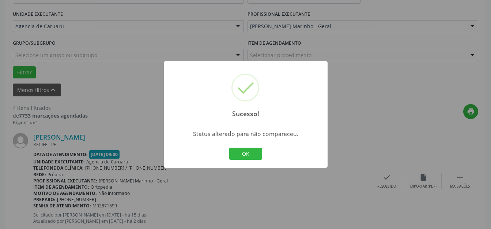
click at [248, 149] on button "OK" at bounding box center [245, 153] width 33 height 12
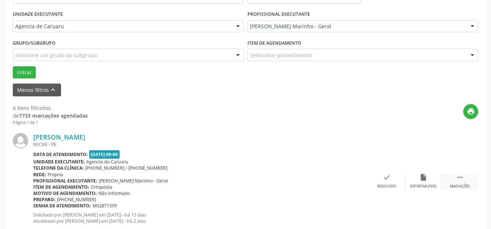
click at [460, 184] on div "Mais ações" at bounding box center [460, 186] width 20 height 5
click at [429, 183] on div "alarm_off Não compareceu" at bounding box center [423, 181] width 37 height 16
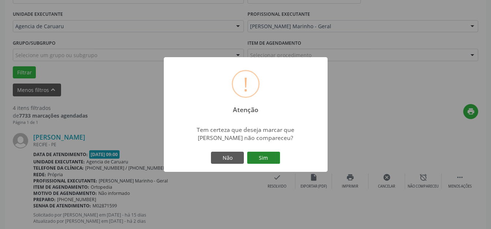
drag, startPoint x: 442, startPoint y: 184, endPoint x: 277, endPoint y: 159, distance: 167.7
click at [277, 159] on button "Sim" at bounding box center [263, 158] width 33 height 12
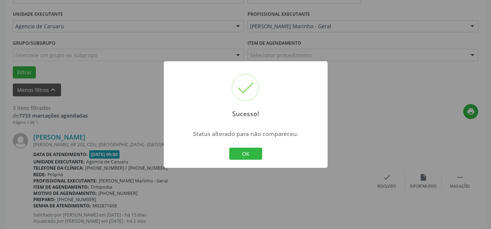
click at [253, 153] on button "OK" at bounding box center [245, 153] width 33 height 12
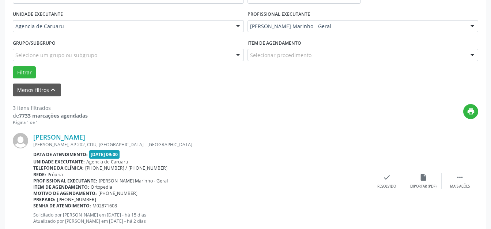
scroll to position [201, 0]
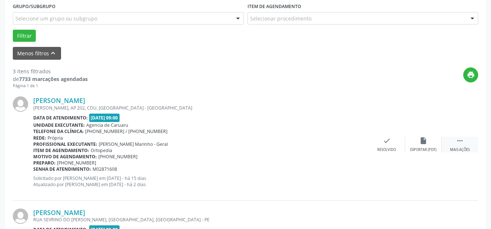
click at [463, 147] on div "Mais ações" at bounding box center [460, 149] width 20 height 5
click at [433, 147] on div "Não compareceu" at bounding box center [423, 149] width 31 height 5
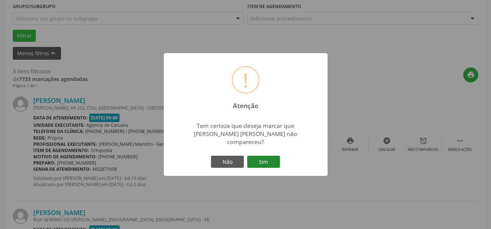
click at [272, 156] on button "Sim" at bounding box center [263, 162] width 33 height 12
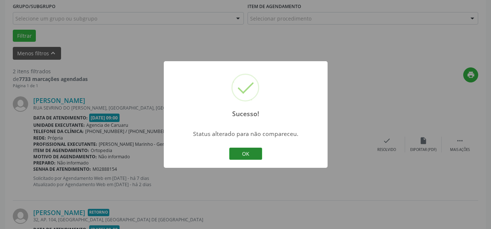
click at [250, 155] on button "OK" at bounding box center [245, 153] width 33 height 12
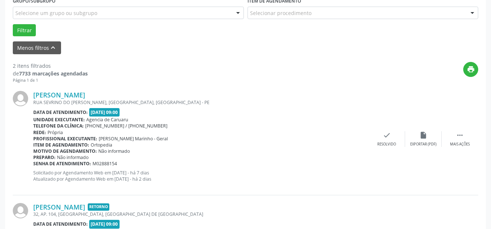
scroll to position [274, 0]
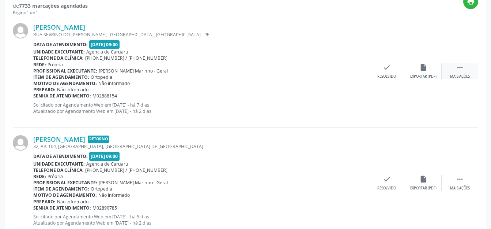
click at [455, 77] on div "Mais ações" at bounding box center [460, 76] width 20 height 5
click at [435, 75] on div "Não compareceu" at bounding box center [423, 76] width 31 height 5
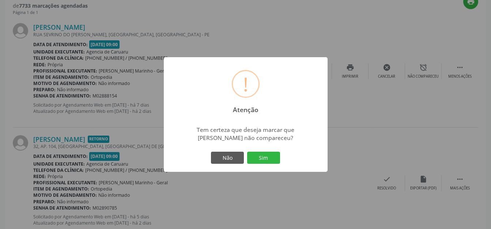
click at [258, 161] on button "Sim" at bounding box center [263, 158] width 33 height 12
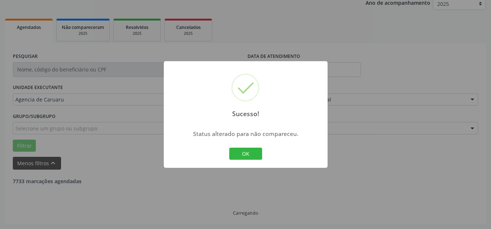
scroll to position [91, 0]
click at [254, 159] on button "OK" at bounding box center [245, 153] width 33 height 12
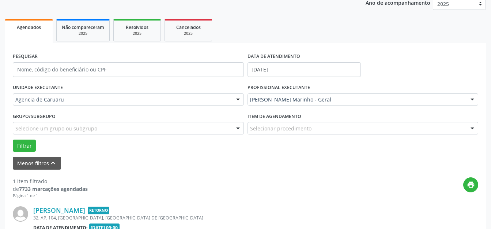
scroll to position [185, 0]
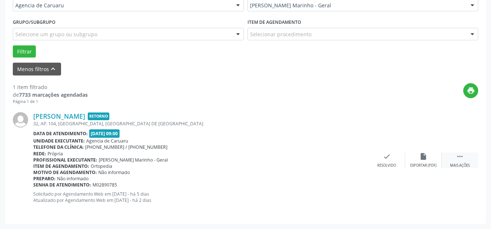
click at [459, 163] on div "Mais ações" at bounding box center [460, 165] width 20 height 5
click at [433, 159] on div "alarm_off Não compareceu" at bounding box center [423, 160] width 37 height 16
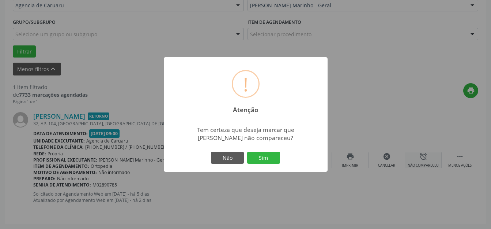
click at [248, 150] on div "Não Sim" at bounding box center [246, 157] width 72 height 15
click at [260, 154] on button "Sim" at bounding box center [263, 158] width 33 height 12
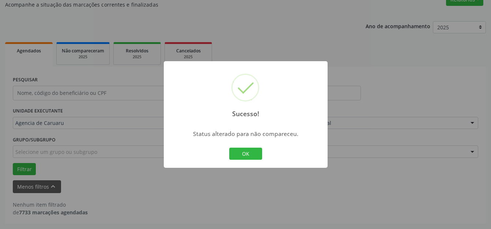
scroll to position [67, 0]
click at [255, 161] on div "Sucesso! × Status alterado para não compareceu. OK Cancel" at bounding box center [246, 114] width 164 height 107
click at [254, 151] on button "OK" at bounding box center [245, 153] width 33 height 12
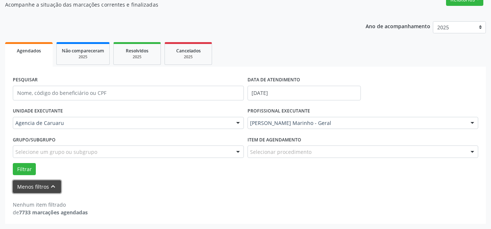
drag, startPoint x: 52, startPoint y: 184, endPoint x: 220, endPoint y: 76, distance: 199.4
click at [53, 185] on icon "keyboard_arrow_up" at bounding box center [53, 186] width 8 height 8
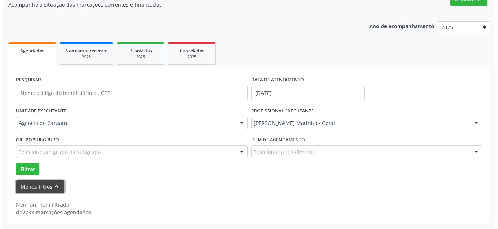
scroll to position [0, 0]
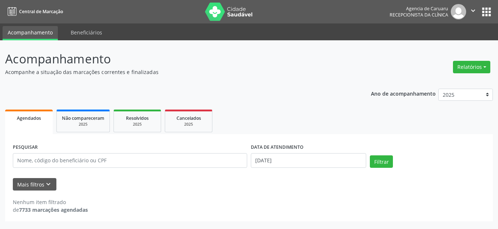
click at [242, 68] on p "Acompanhe a situação das marcações correntes e finalizadas" at bounding box center [175, 72] width 341 height 8
